Goal: Transaction & Acquisition: Purchase product/service

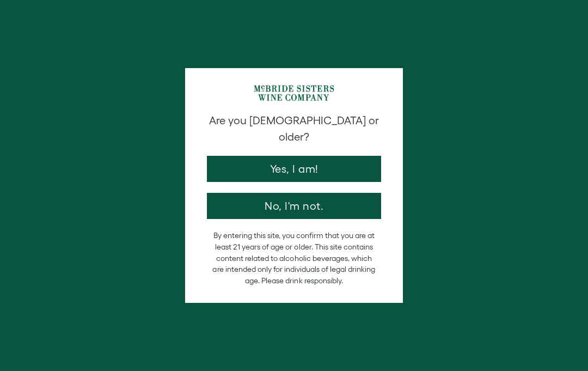
click at [316, 157] on button "Yes, I am!" at bounding box center [294, 169] width 174 height 26
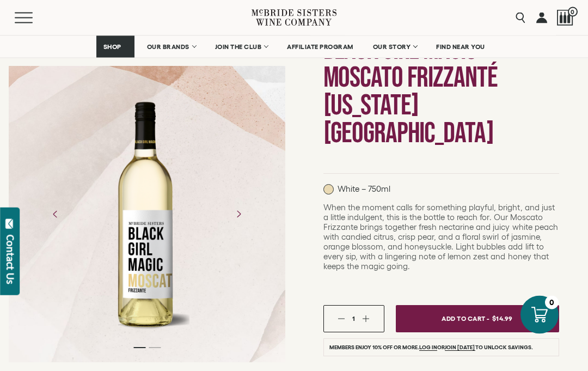
scroll to position [175, 0]
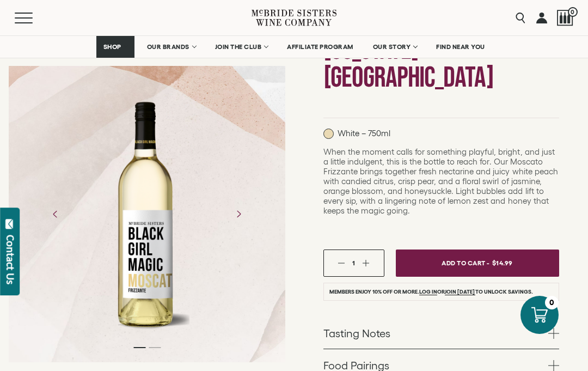
click at [176, 48] on span "OUR BRANDS" at bounding box center [168, 47] width 42 height 8
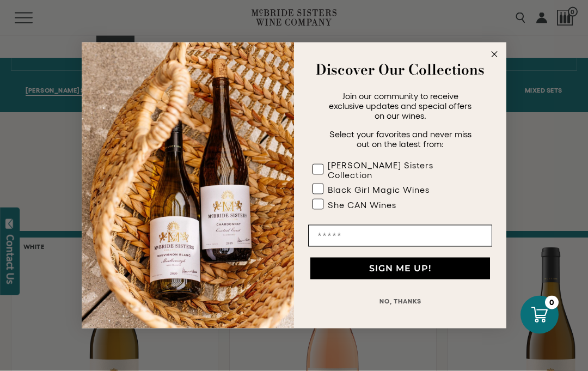
scroll to position [756, 0]
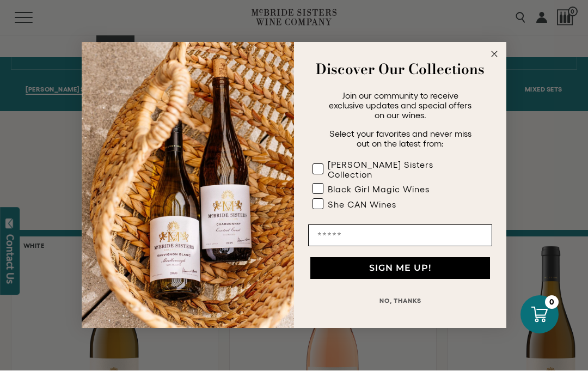
click at [500, 71] on form "Discover Our Collections Join our community to receive exclusive updates and sp…" at bounding box center [294, 185] width 425 height 286
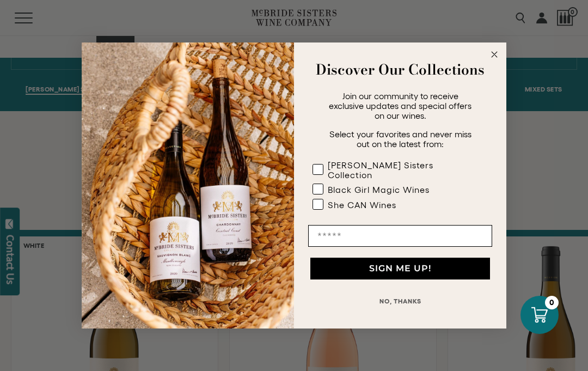
click at [498, 61] on circle "Close dialog" at bounding box center [495, 54] width 13 height 13
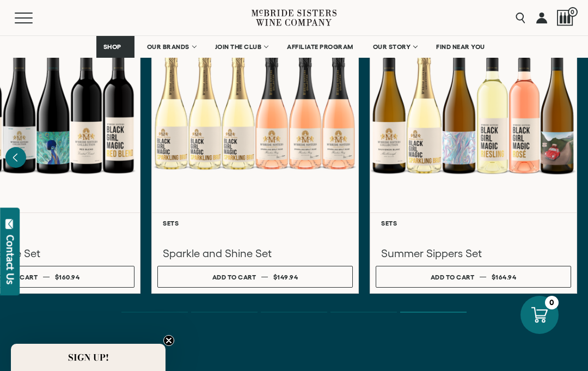
scroll to position [3440, 0]
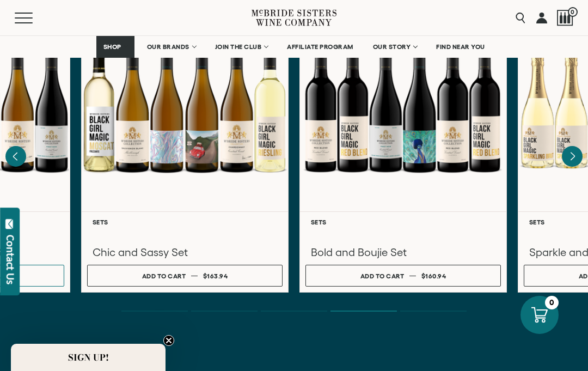
click at [414, 115] on div at bounding box center [403, 108] width 206 height 205
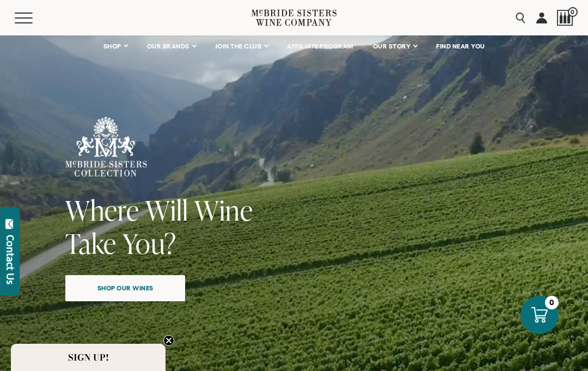
scroll to position [0, 0]
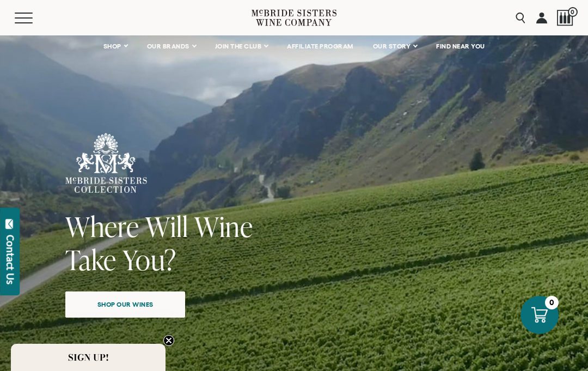
click at [102, 311] on span "Shop our wines" at bounding box center [125, 304] width 94 height 21
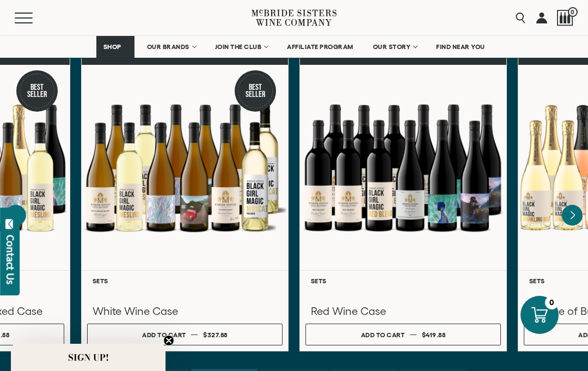
scroll to position [3380, 0]
